Goal: Task Accomplishment & Management: Use online tool/utility

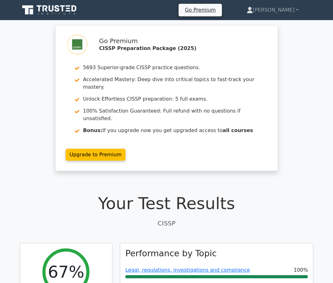
scroll to position [1516, 0]
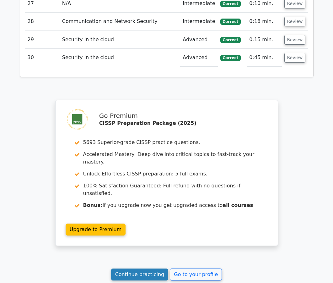
click at [154, 268] on link "Continue practicing" at bounding box center [139, 274] width 57 height 12
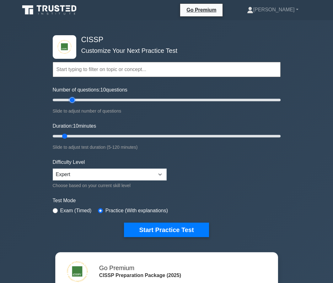
type input "20"
click at [73, 101] on input "Number of questions: 10 questions" at bounding box center [167, 100] width 228 height 8
click at [75, 135] on input "Duration: 10 minutes" at bounding box center [167, 136] width 228 height 8
click at [77, 135] on input "Duration: 15 minutes" at bounding box center [167, 136] width 228 height 8
type input "20"
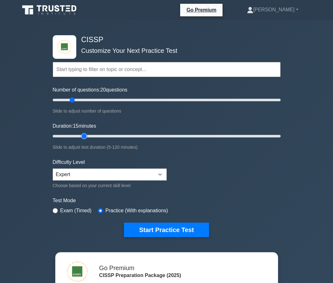
click at [82, 135] on input "Duration: 15 minutes" at bounding box center [167, 136] width 228 height 8
